Goal: Check status: Check status

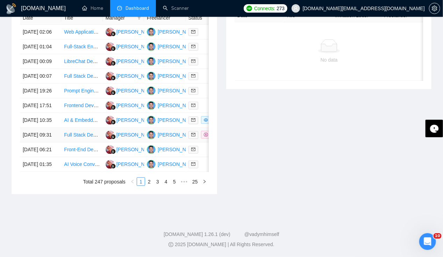
click at [48, 142] on td "[DATE] 09:31" at bounding box center [40, 135] width 41 height 15
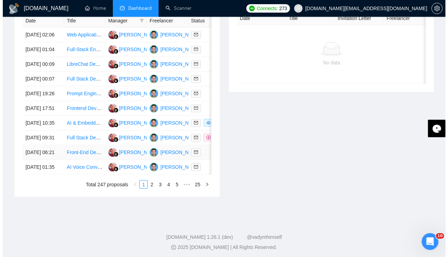
scroll to position [307, 0]
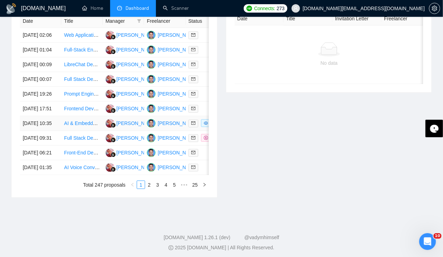
click at [44, 131] on td "[DATE] 10:35" at bounding box center [40, 123] width 41 height 15
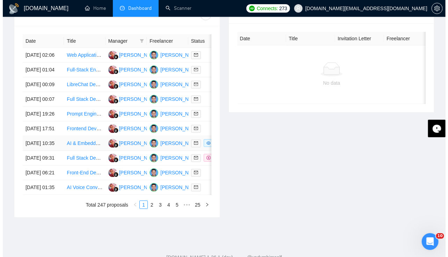
scroll to position [286, 0]
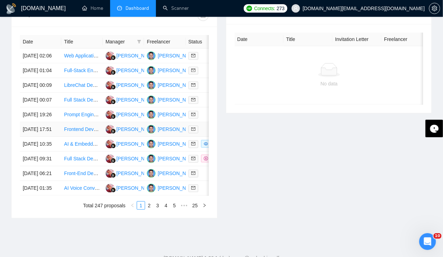
click at [38, 137] on td "[DATE] 17:51" at bounding box center [40, 129] width 41 height 15
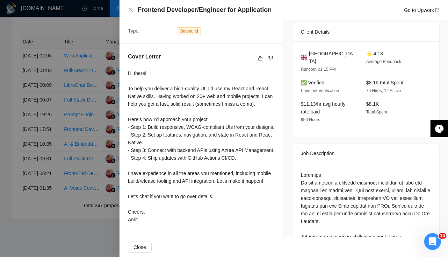
scroll to position [0, 0]
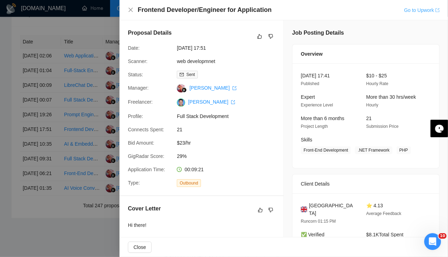
click at [419, 11] on link "Go to Upwork" at bounding box center [422, 10] width 36 height 6
click at [34, 149] on div at bounding box center [224, 128] width 448 height 257
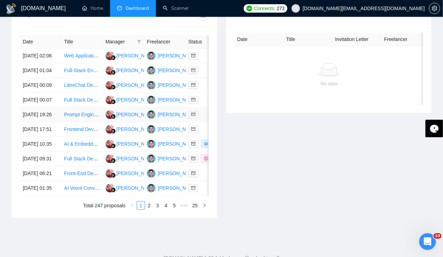
click at [30, 122] on td "[DATE] 19:26" at bounding box center [40, 114] width 41 height 15
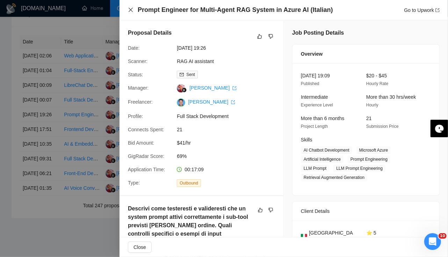
click at [129, 11] on icon "close" at bounding box center [131, 10] width 6 height 6
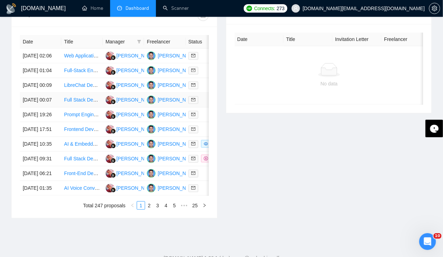
click at [28, 107] on td "[DATE] 00:07" at bounding box center [40, 100] width 41 height 15
click at [31, 93] on td "[DATE] 00:09" at bounding box center [40, 85] width 41 height 15
click at [33, 72] on td "[DATE] 01:04" at bounding box center [40, 70] width 41 height 15
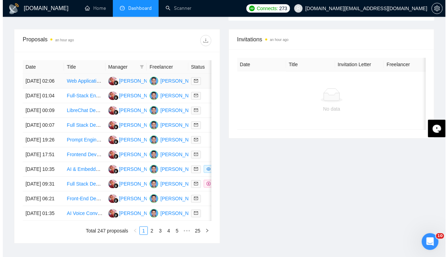
scroll to position [248, 0]
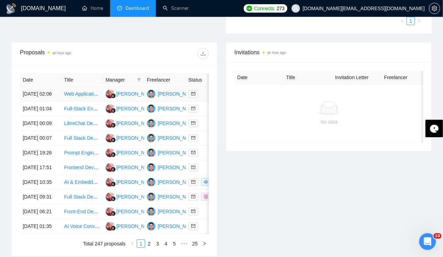
click at [35, 87] on td "[DATE] 02:06" at bounding box center [40, 94] width 41 height 15
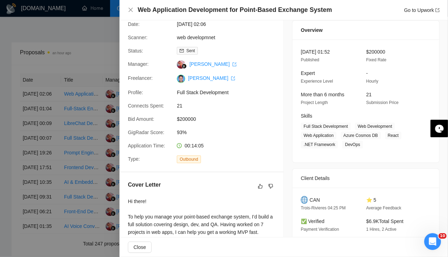
scroll to position [0, 0]
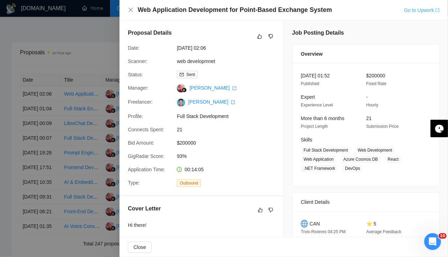
click at [416, 10] on link "Go to Upwork" at bounding box center [422, 10] width 36 height 6
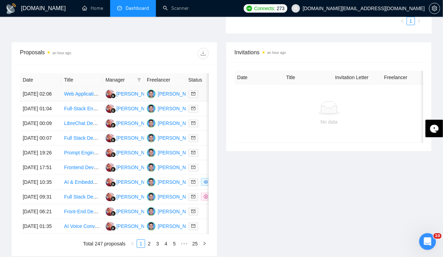
click at [36, 88] on td "[DATE] 02:06" at bounding box center [40, 94] width 41 height 15
